Goal: Task Accomplishment & Management: Complete application form

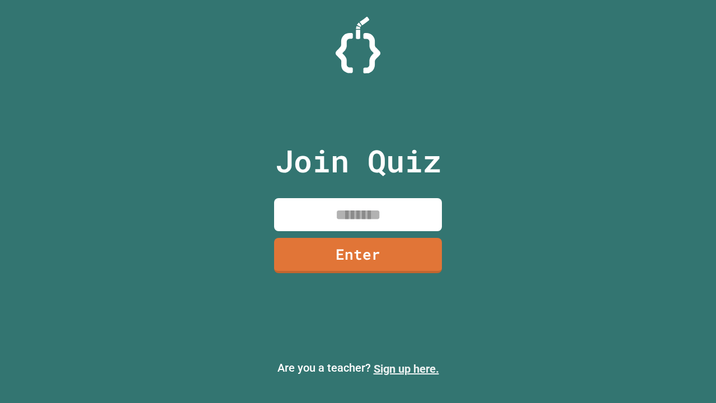
click at [406, 369] on link "Sign up here." at bounding box center [406, 368] width 65 height 13
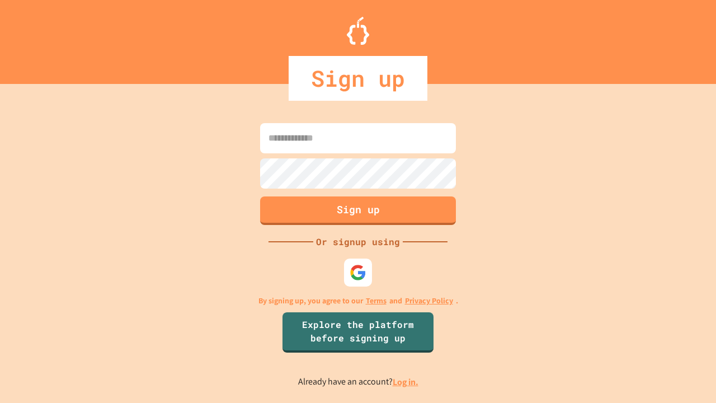
click at [406, 381] on link "Log in." at bounding box center [406, 382] width 26 height 12
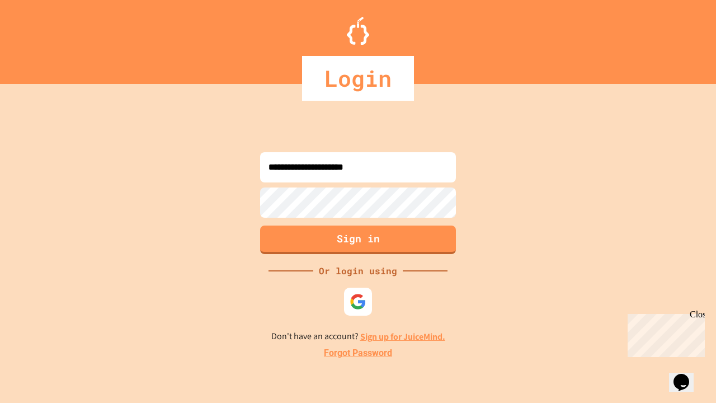
type input "**********"
